Goal: Task Accomplishment & Management: Use online tool/utility

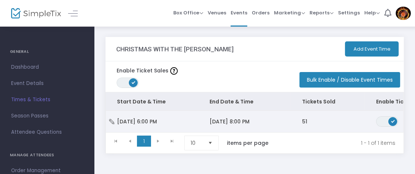
click at [221, 120] on span "12/18/2025 8:00 PM" at bounding box center [230, 121] width 40 height 7
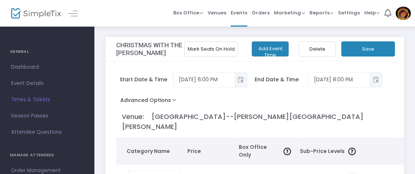
click at [216, 51] on button "Mark Seats On Hold" at bounding box center [211, 48] width 54 height 15
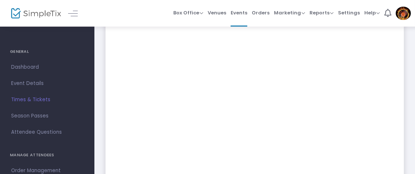
scroll to position [78, 0]
click at [41, 95] on link "Times & Tickets" at bounding box center [47, 100] width 94 height 16
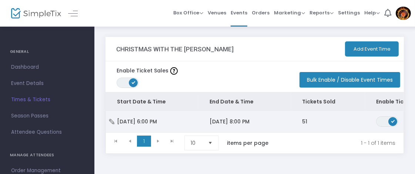
click at [235, 120] on span "12/18/2025 8:00 PM" at bounding box center [230, 121] width 40 height 7
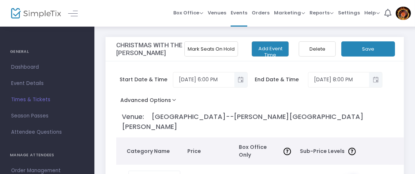
click at [218, 51] on button "Mark Seats On Hold" at bounding box center [211, 48] width 54 height 15
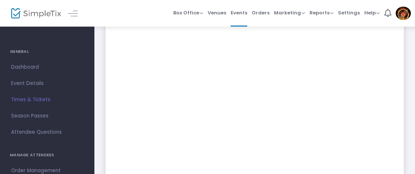
scroll to position [117, 0]
